Goal: Information Seeking & Learning: Learn about a topic

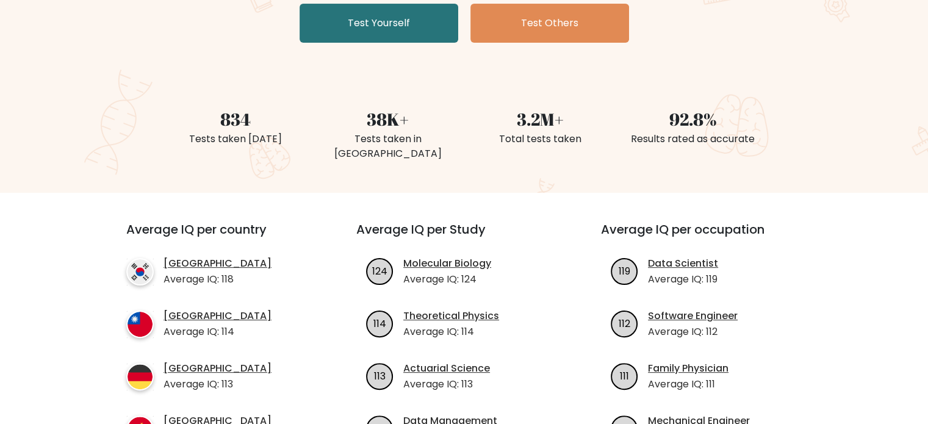
scroll to position [293, 0]
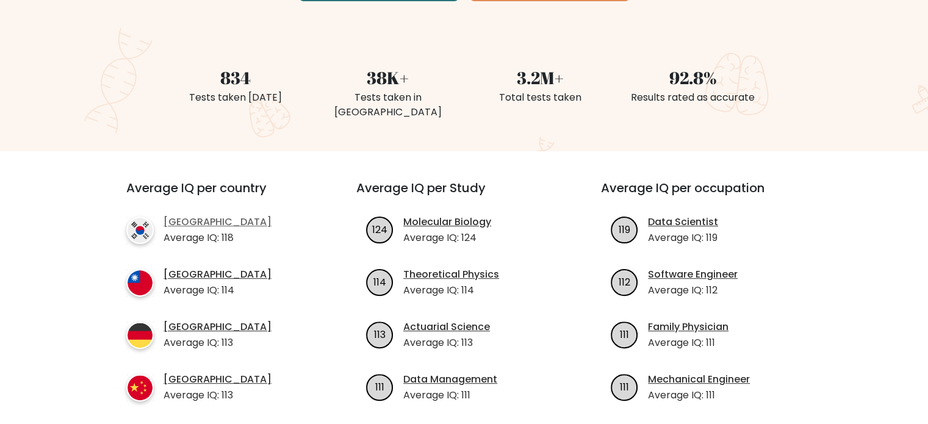
click at [188, 215] on link "[GEOGRAPHIC_DATA]" at bounding box center [217, 222] width 108 height 15
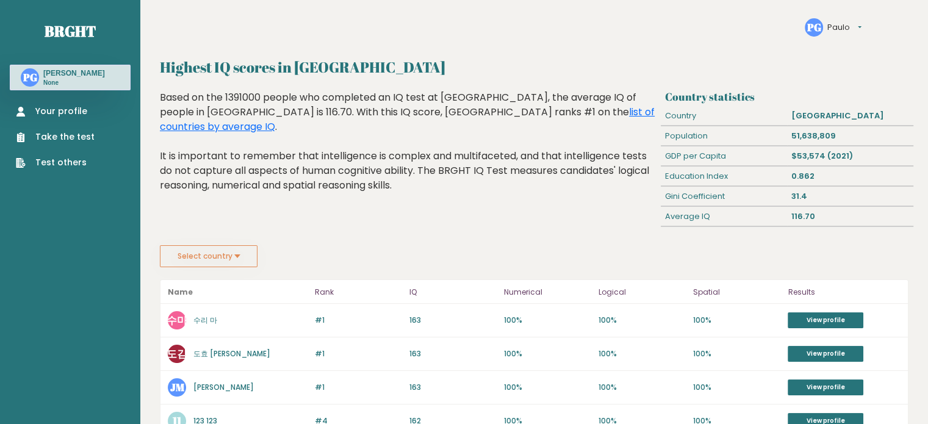
click at [249, 256] on button "Select country" at bounding box center [209, 256] width 98 height 22
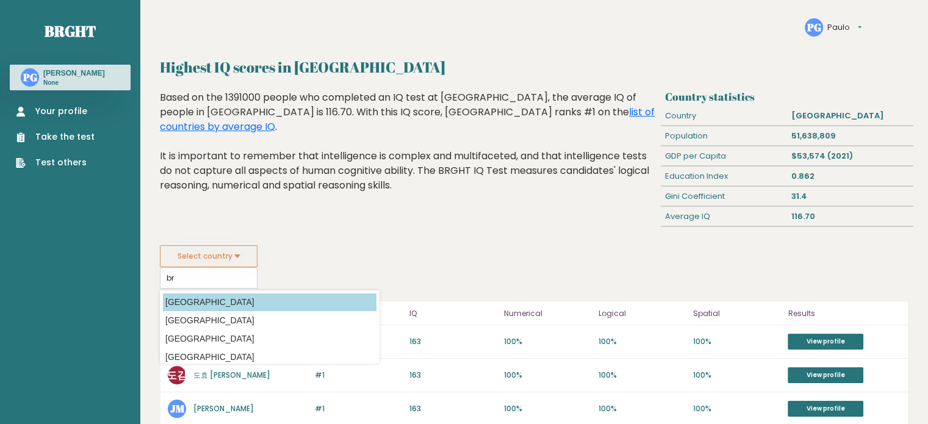
click at [224, 298] on option "[GEOGRAPHIC_DATA]" at bounding box center [269, 302] width 213 height 18
type input "[GEOGRAPHIC_DATA]"
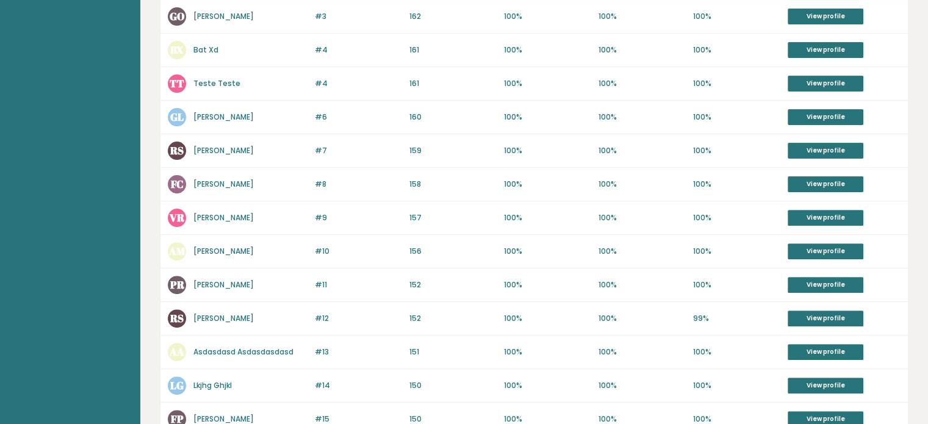
scroll to position [625, 0]
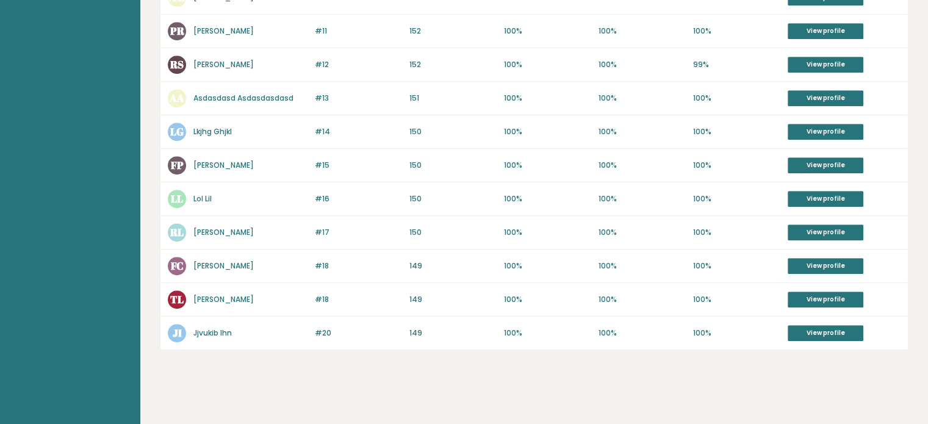
click at [222, 227] on link "[PERSON_NAME]" at bounding box center [223, 232] width 60 height 10
